Goal: Transaction & Acquisition: Purchase product/service

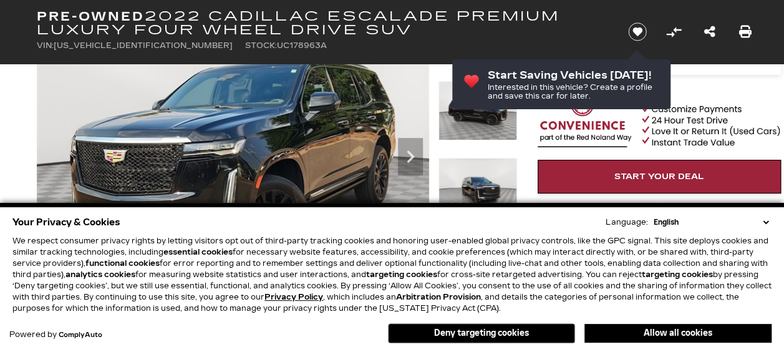
drag, startPoint x: 725, startPoint y: 334, endPoint x: 479, endPoint y: 182, distance: 288.4
click at [724, 334] on button "Allow all cookies" at bounding box center [677, 333] width 187 height 19
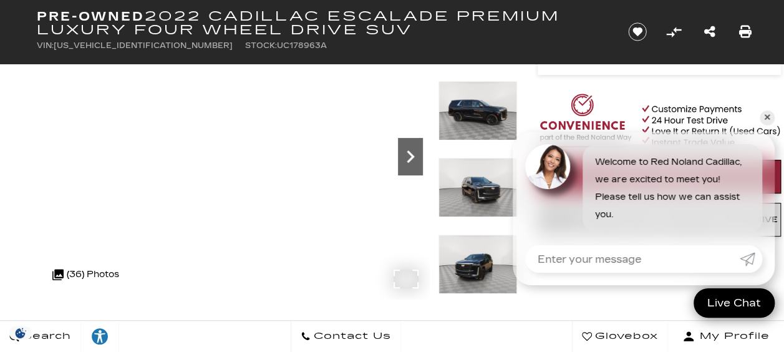
click at [415, 158] on icon "Next" at bounding box center [410, 156] width 25 height 25
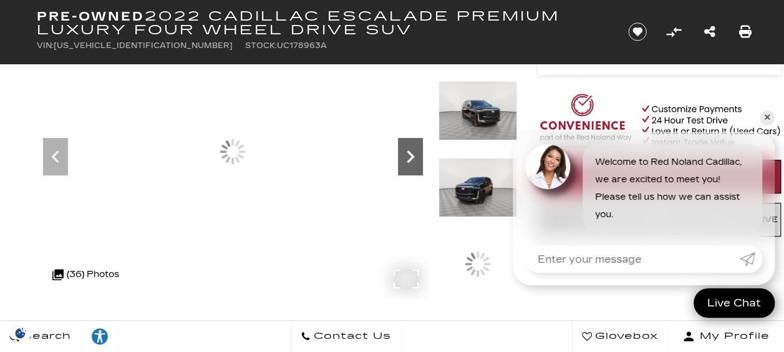
click at [415, 158] on icon "Next" at bounding box center [410, 156] width 25 height 25
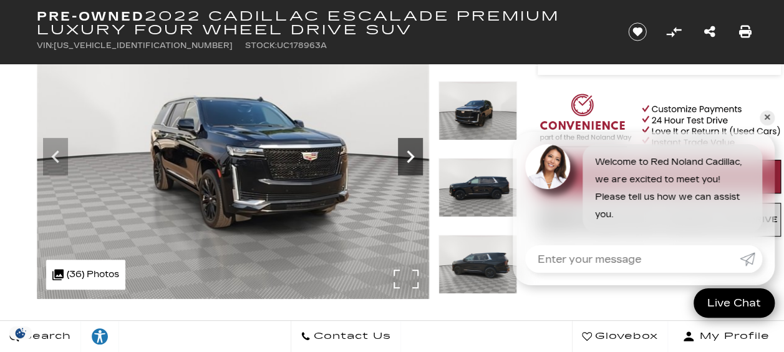
click at [415, 158] on icon "Next" at bounding box center [410, 156] width 25 height 25
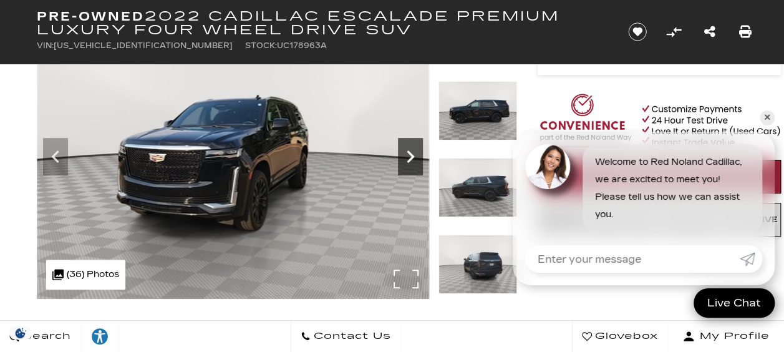
click at [415, 158] on icon "Next" at bounding box center [410, 156] width 25 height 25
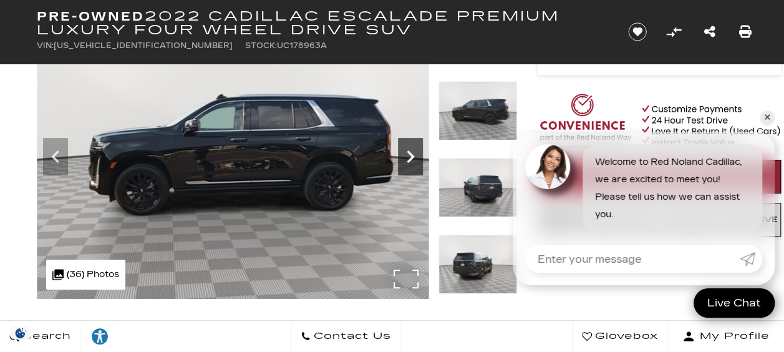
click at [415, 158] on icon "Next" at bounding box center [410, 156] width 25 height 25
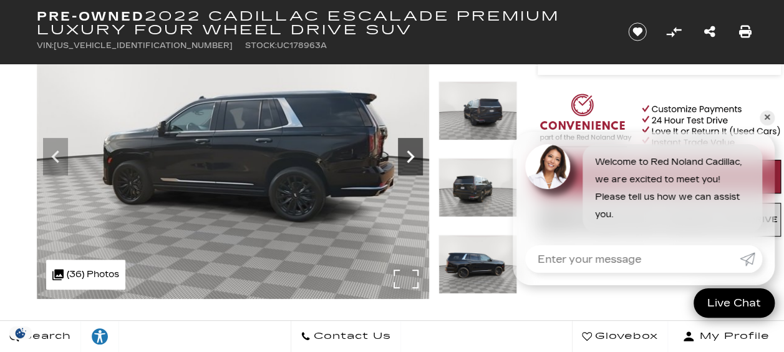
click at [415, 158] on icon "Next" at bounding box center [410, 156] width 25 height 25
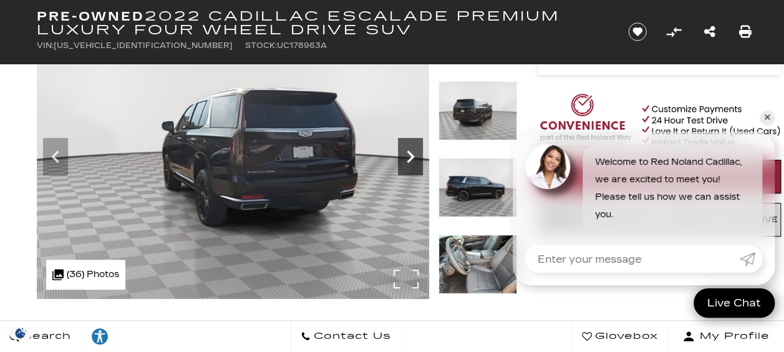
click at [415, 158] on icon "Next" at bounding box center [410, 156] width 25 height 25
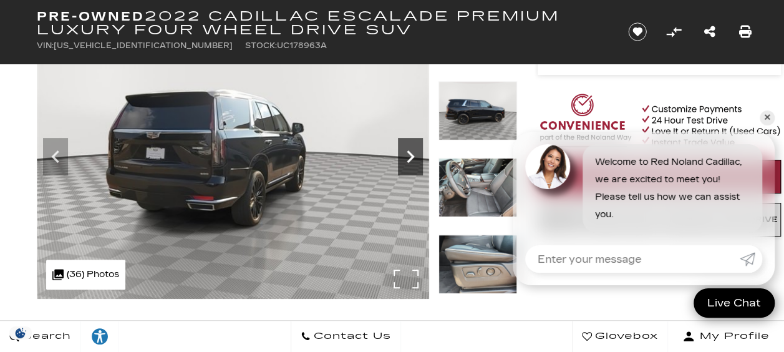
click at [415, 158] on icon "Next" at bounding box center [410, 156] width 25 height 25
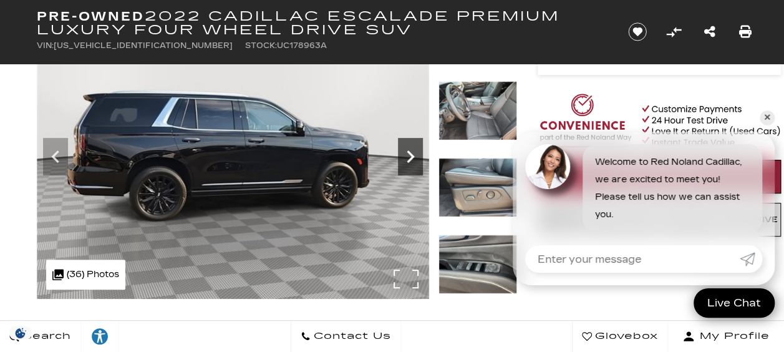
click at [415, 158] on icon "Next" at bounding box center [410, 156] width 25 height 25
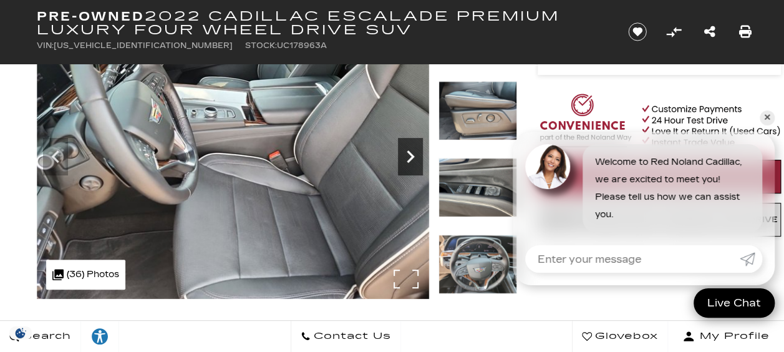
click at [415, 158] on icon "Next" at bounding box center [410, 156] width 25 height 25
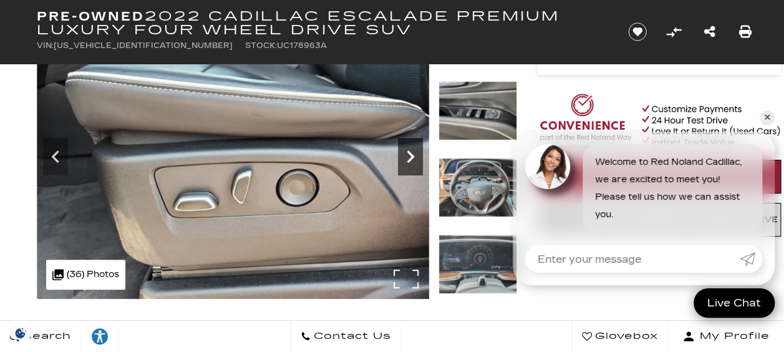
click at [415, 158] on icon "Next" at bounding box center [410, 156] width 25 height 25
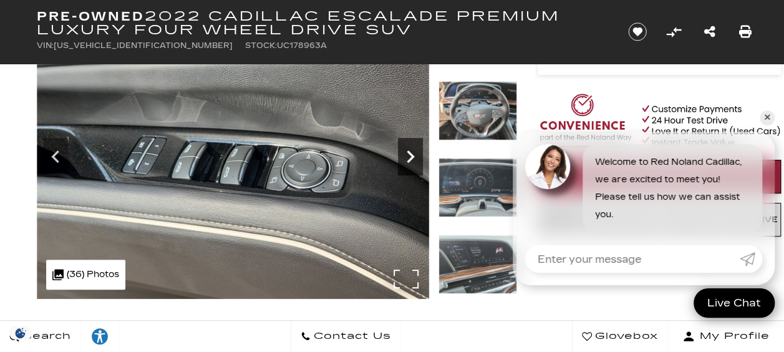
click at [415, 158] on icon "Next" at bounding box center [410, 156] width 25 height 25
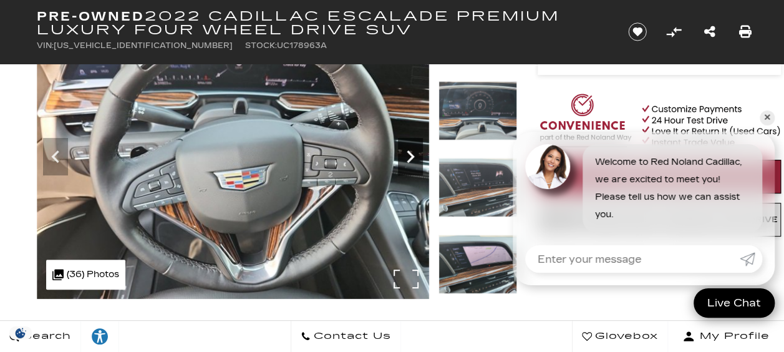
click at [415, 158] on icon "Next" at bounding box center [410, 156] width 25 height 25
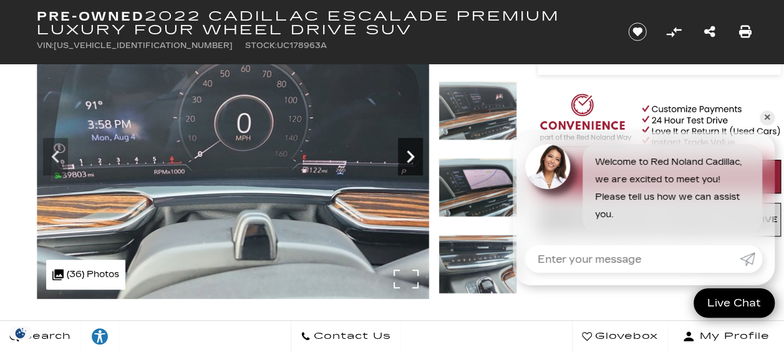
click at [415, 158] on icon "Next" at bounding box center [410, 156] width 25 height 25
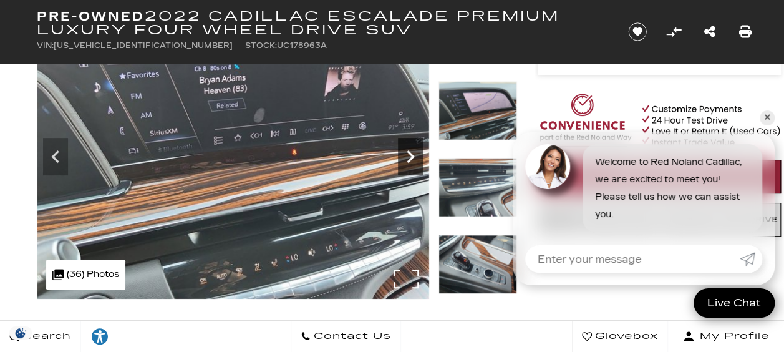
click at [415, 158] on icon "Next" at bounding box center [410, 156] width 25 height 25
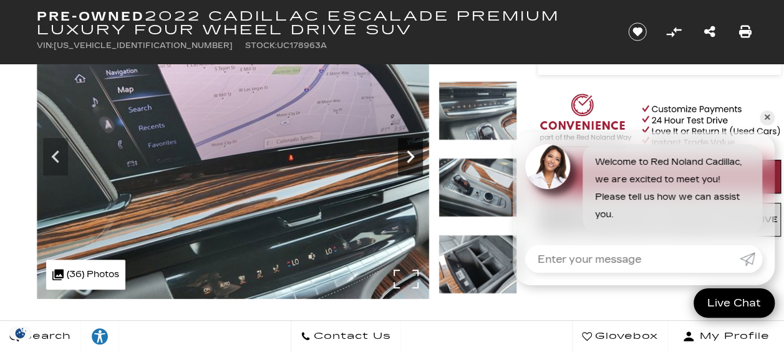
click at [415, 158] on icon "Next" at bounding box center [410, 156] width 25 height 25
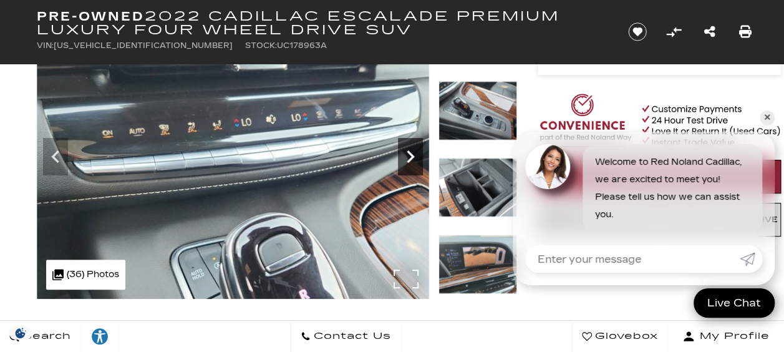
click at [415, 158] on icon "Next" at bounding box center [410, 156] width 25 height 25
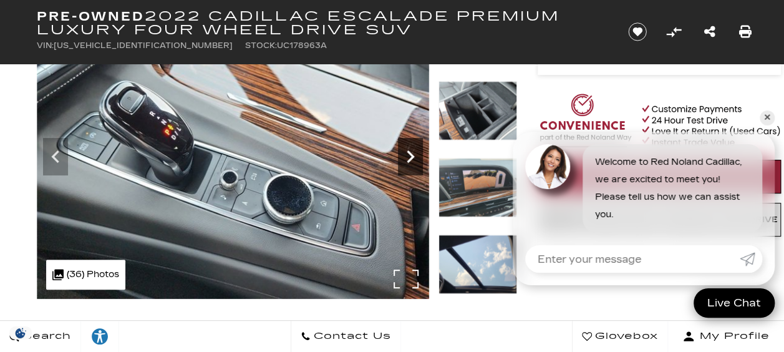
click at [415, 158] on icon "Next" at bounding box center [410, 156] width 25 height 25
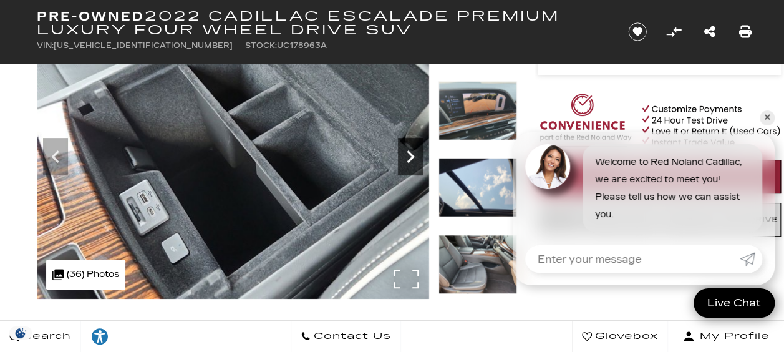
click at [415, 158] on icon "Next" at bounding box center [410, 156] width 25 height 25
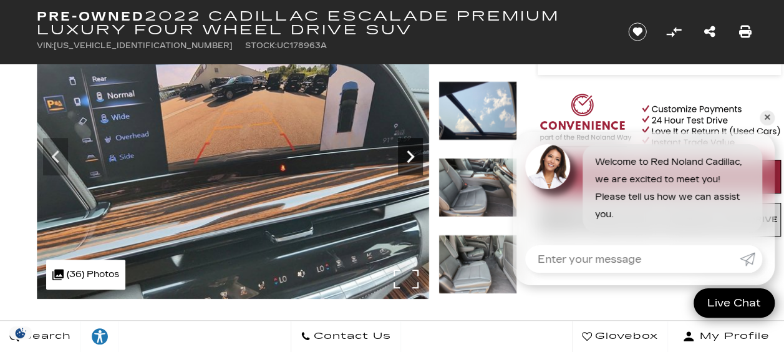
click at [415, 158] on icon "Next" at bounding box center [410, 156] width 25 height 25
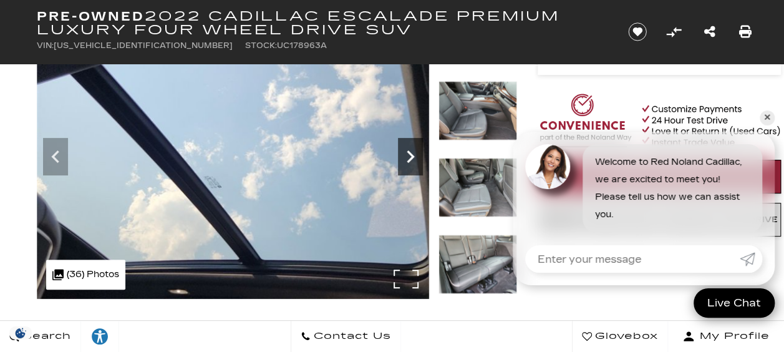
click at [415, 158] on icon "Next" at bounding box center [410, 156] width 25 height 25
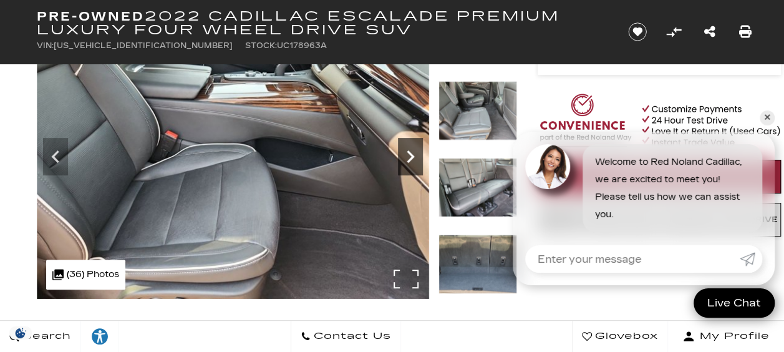
click at [415, 158] on icon "Next" at bounding box center [410, 156] width 25 height 25
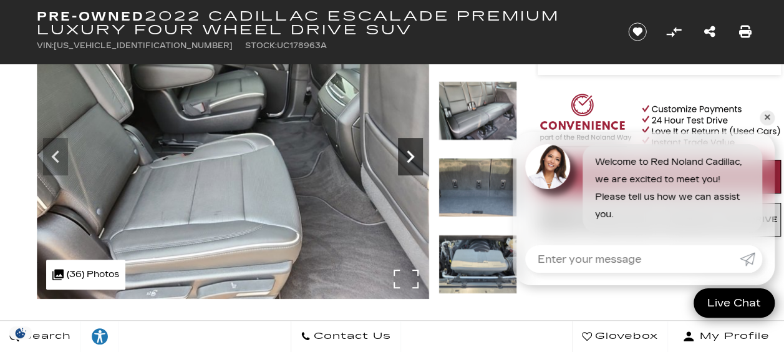
click at [415, 158] on icon "Next" at bounding box center [410, 156] width 25 height 25
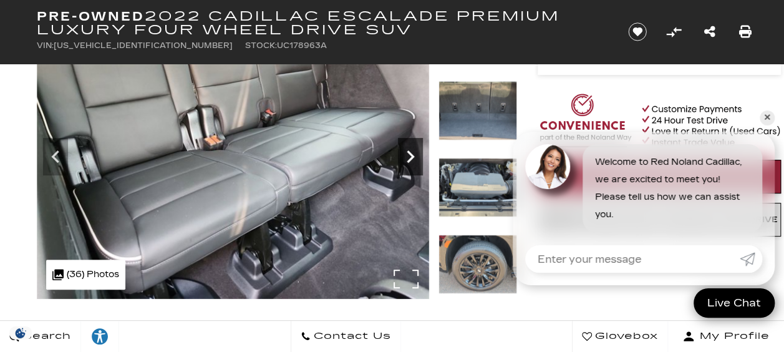
click at [415, 158] on icon "Next" at bounding box center [410, 156] width 25 height 25
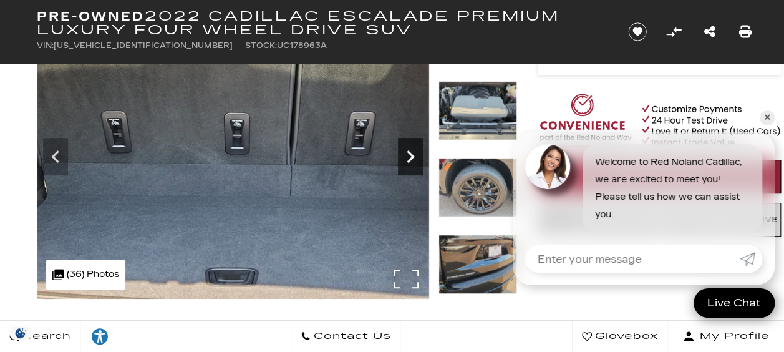
click at [415, 158] on icon "Next" at bounding box center [410, 156] width 25 height 25
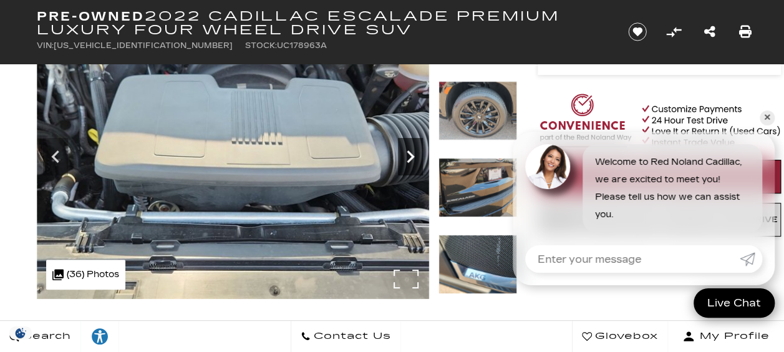
click at [415, 158] on icon "Next" at bounding box center [410, 156] width 25 height 25
